Goal: Task Accomplishment & Management: Complete application form

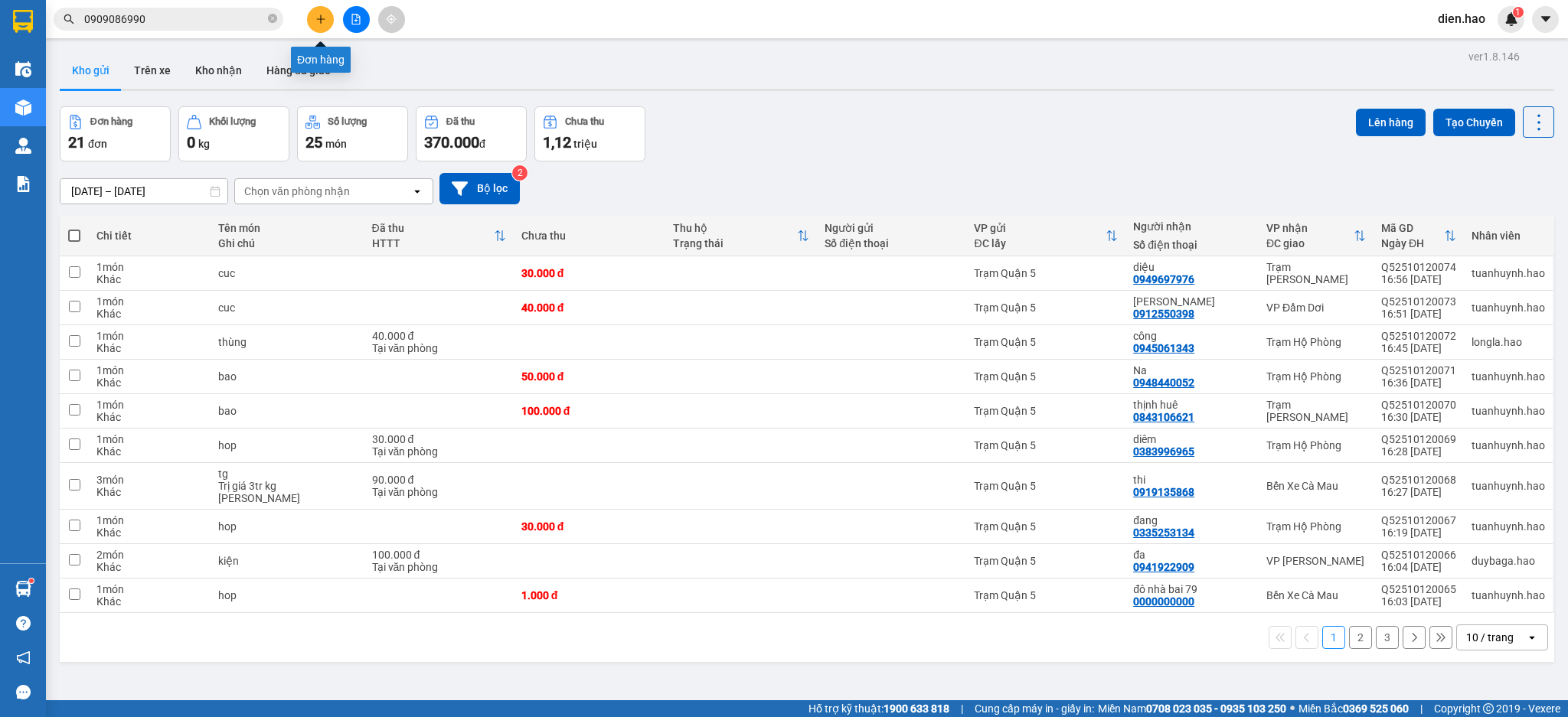
click at [324, 24] on icon "plus" at bounding box center [320, 19] width 11 height 11
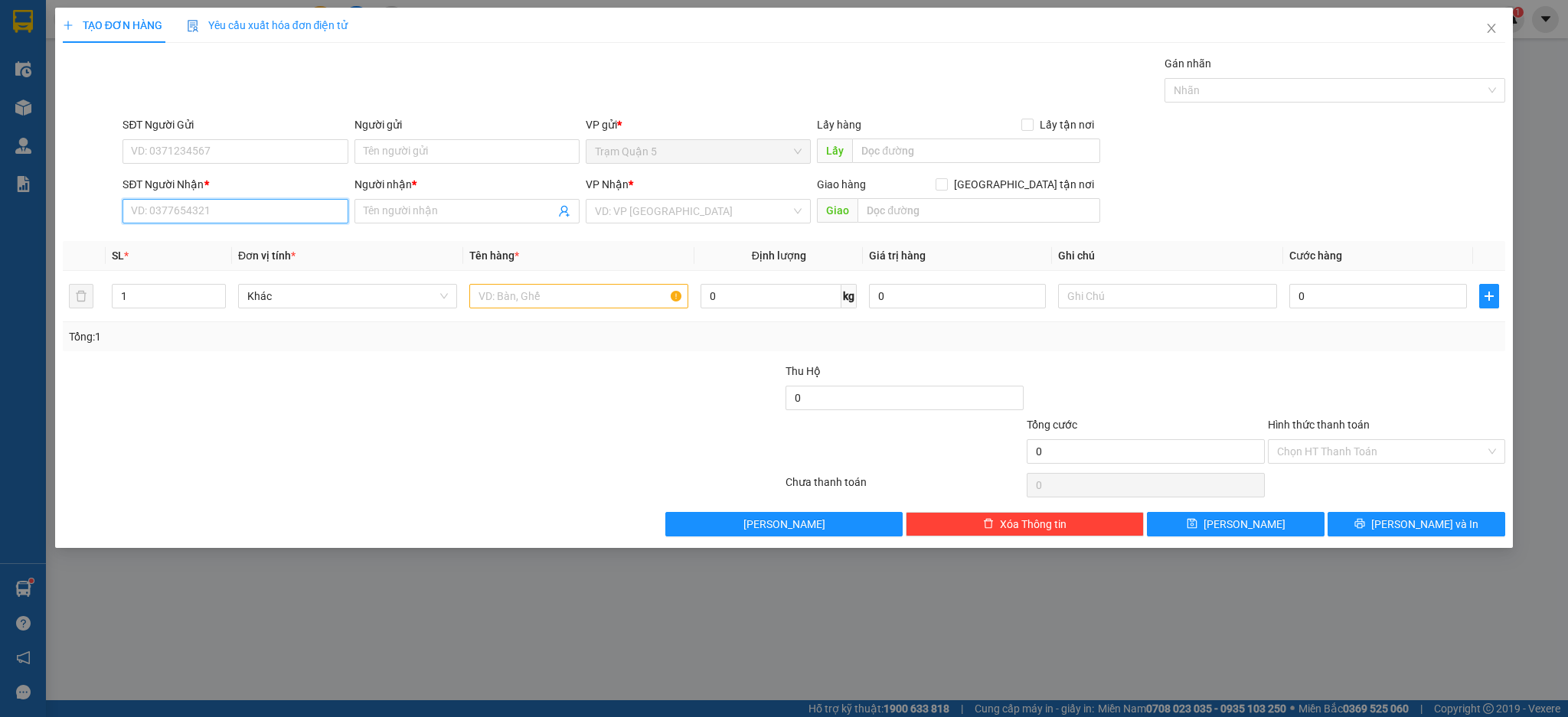
click at [262, 212] on input "SĐT Người Nhận *" at bounding box center [235, 211] width 225 height 25
type input "0949980869"
click at [285, 237] on div "0949980869 - bs tâm" at bounding box center [234, 241] width 206 height 17
type input "bs tâm"
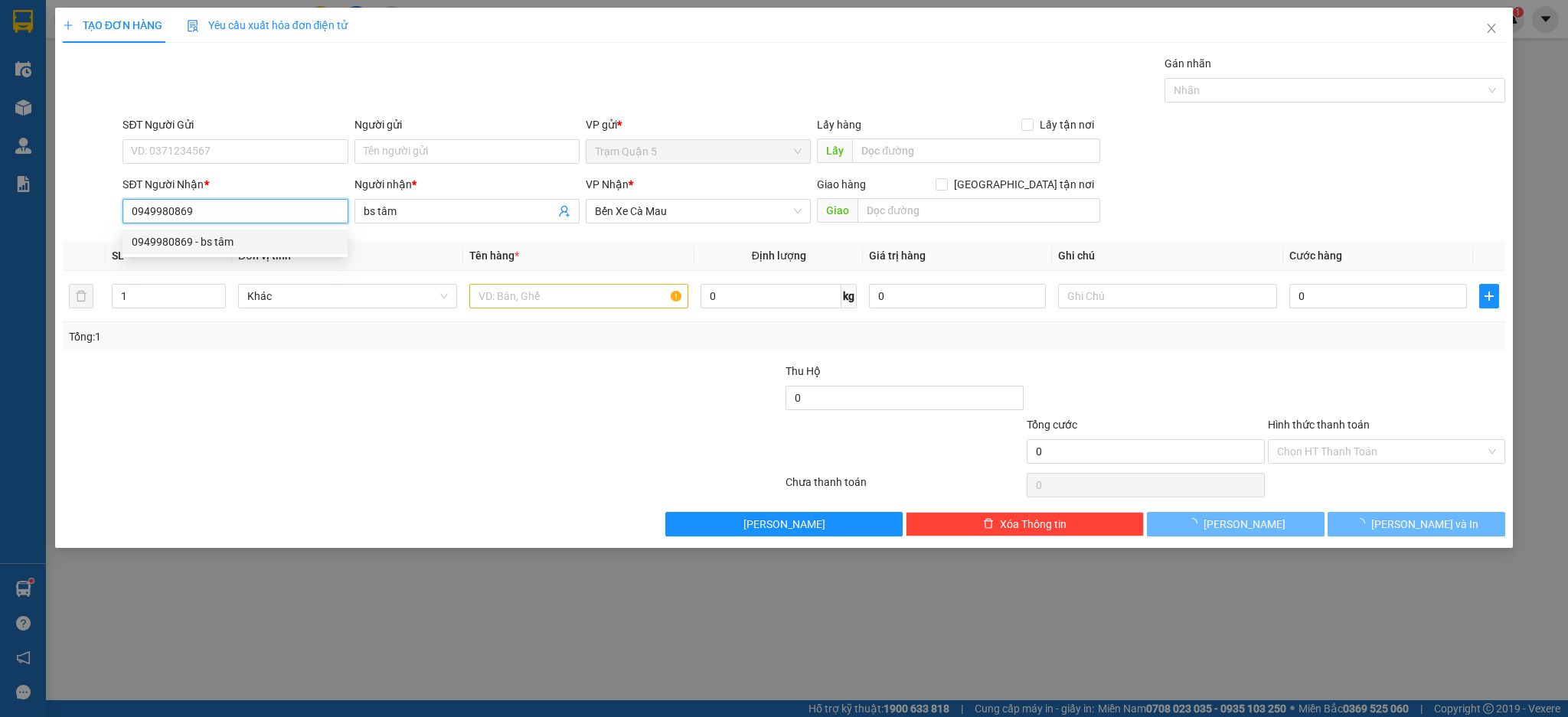
type input "30.000"
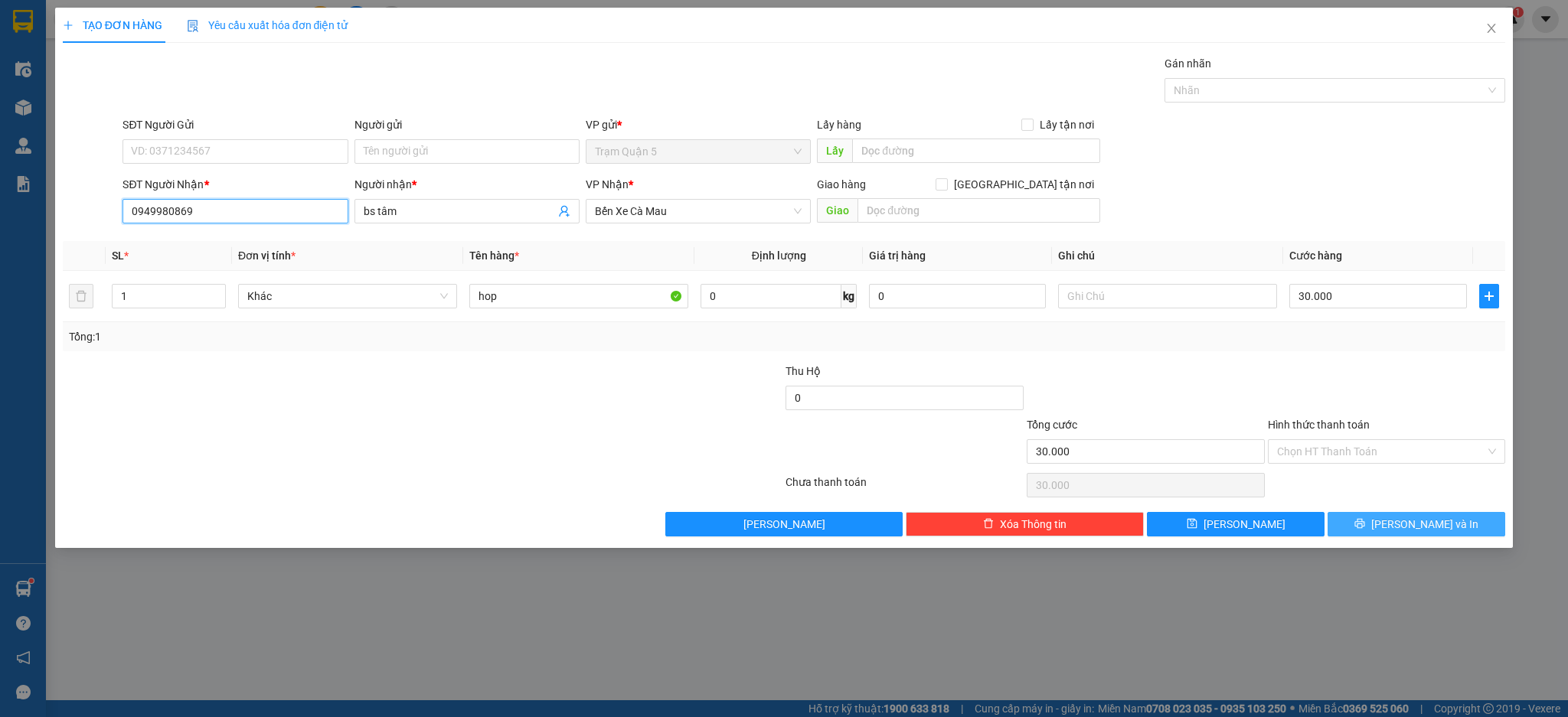
type input "0949980869"
drag, startPoint x: 1385, startPoint y: 529, endPoint x: 1177, endPoint y: 463, distance: 218.2
click at [1384, 529] on button "[PERSON_NAME] và In" at bounding box center [1416, 525] width 178 height 25
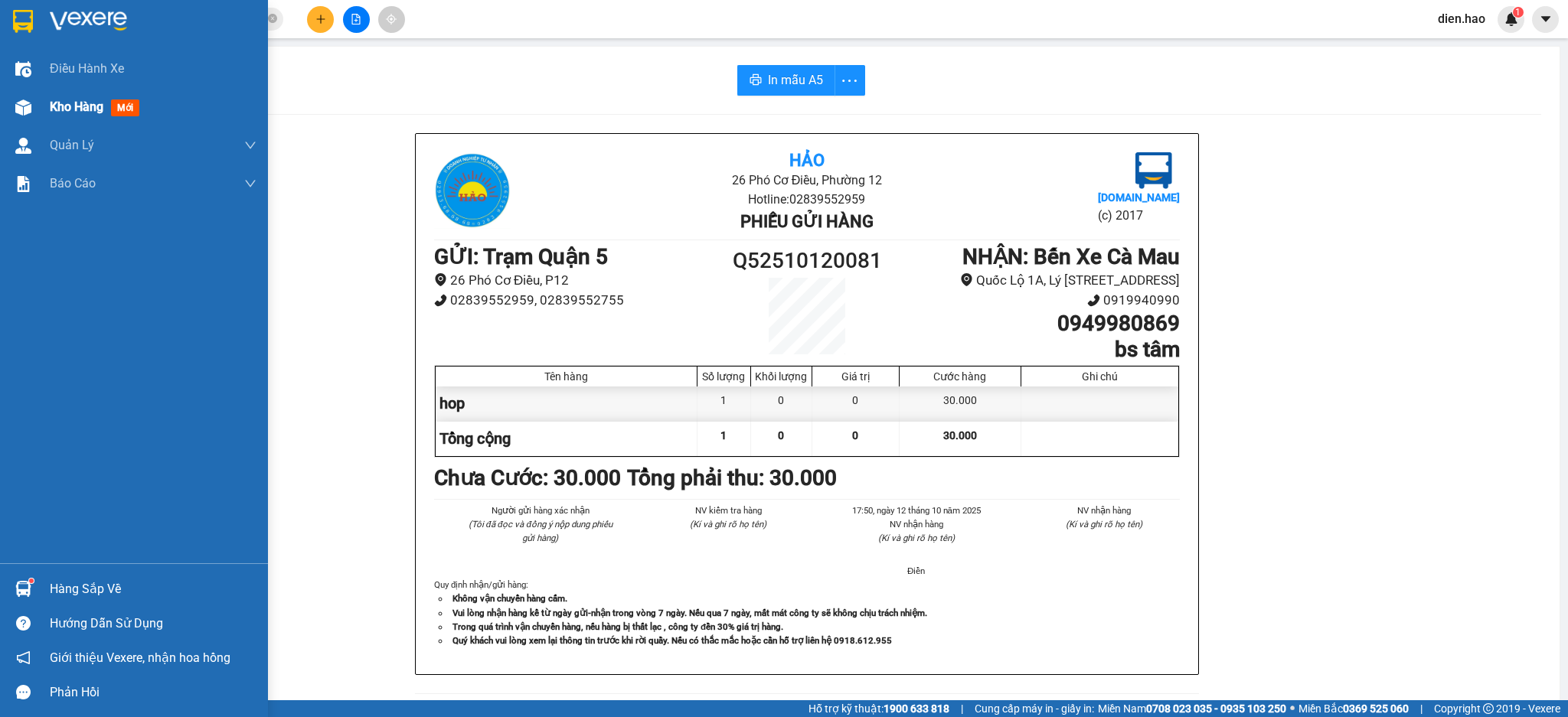
click at [50, 100] on span "Kho hàng" at bounding box center [77, 107] width 54 height 15
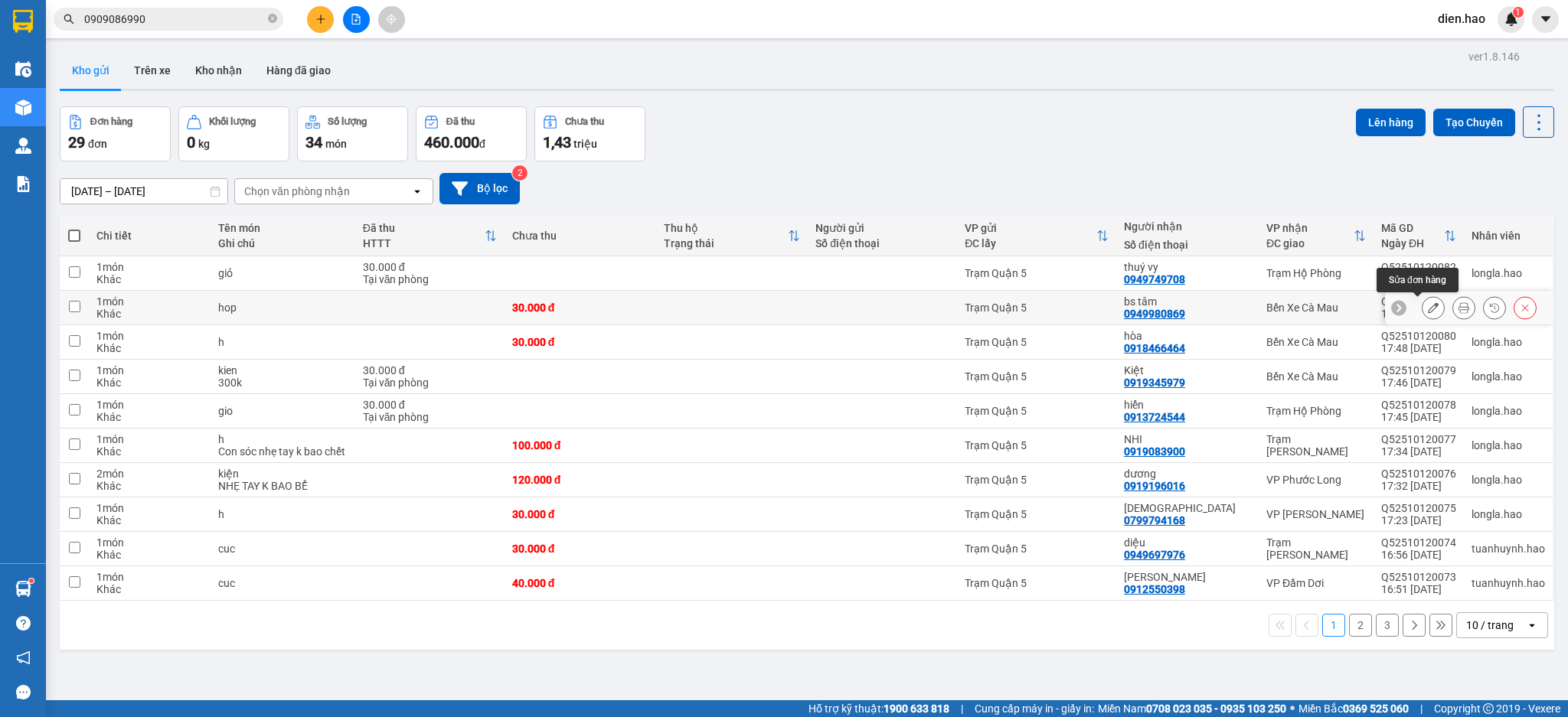
click at [1428, 307] on icon at bounding box center [1433, 307] width 11 height 11
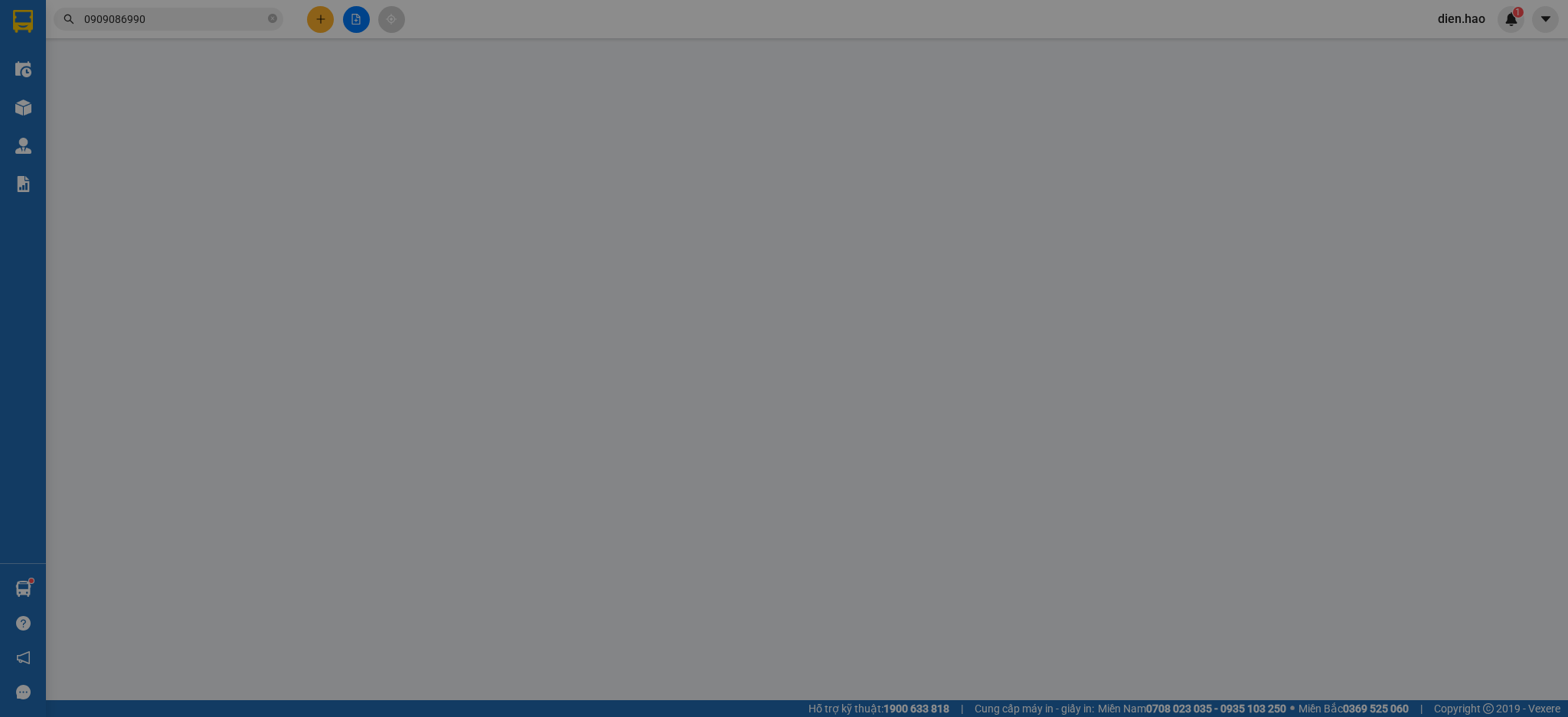
type input "0949980869"
type input "bs tâm"
type input "30.000"
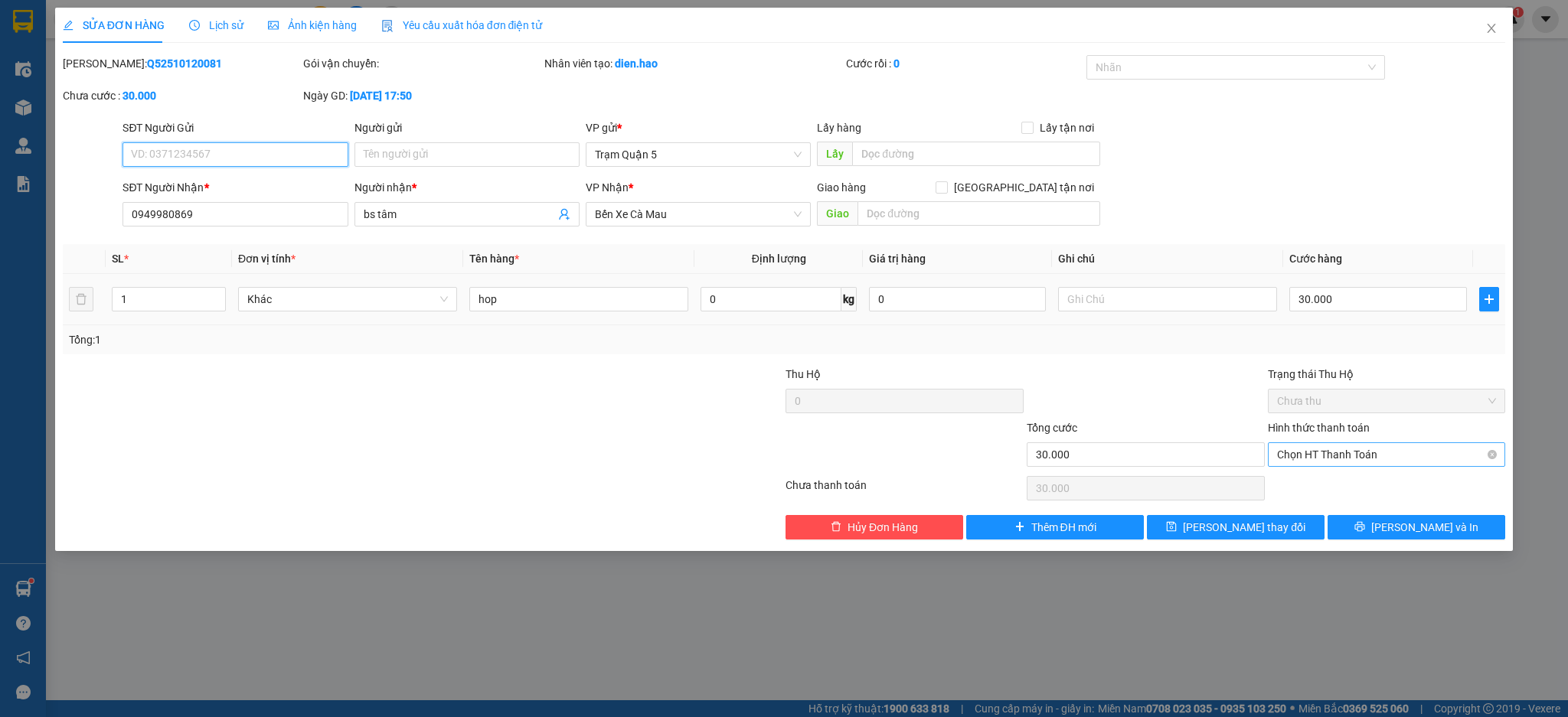
drag, startPoint x: 1388, startPoint y: 460, endPoint x: 1382, endPoint y: 467, distance: 9.2
click at [1388, 460] on span "Chọn HT Thanh Toán" at bounding box center [1387, 455] width 219 height 23
click at [1365, 479] on div "Tại văn phòng" at bounding box center [1387, 485] width 219 height 17
type input "0"
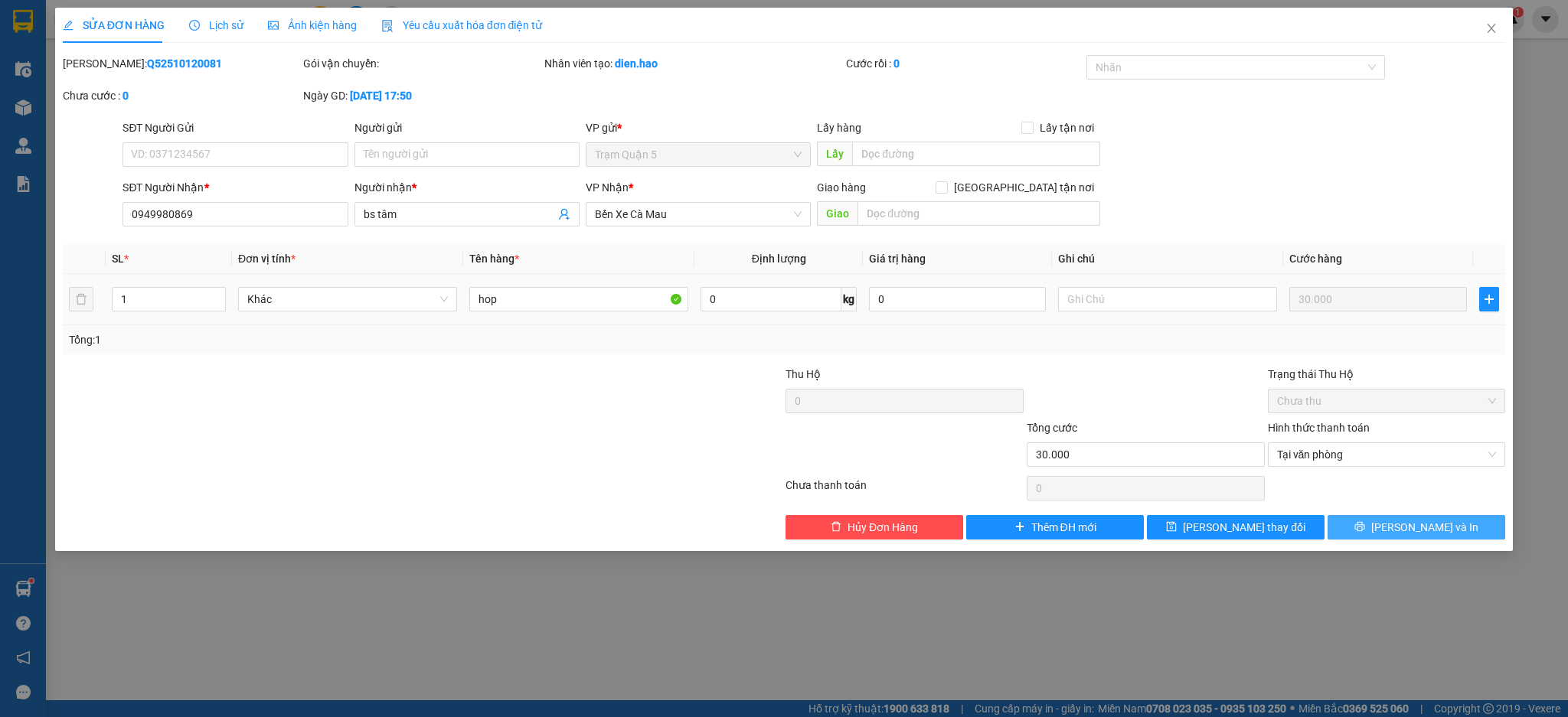
click at [1383, 520] on button "[PERSON_NAME] và In" at bounding box center [1416, 528] width 178 height 25
